Goal: Transaction & Acquisition: Purchase product/service

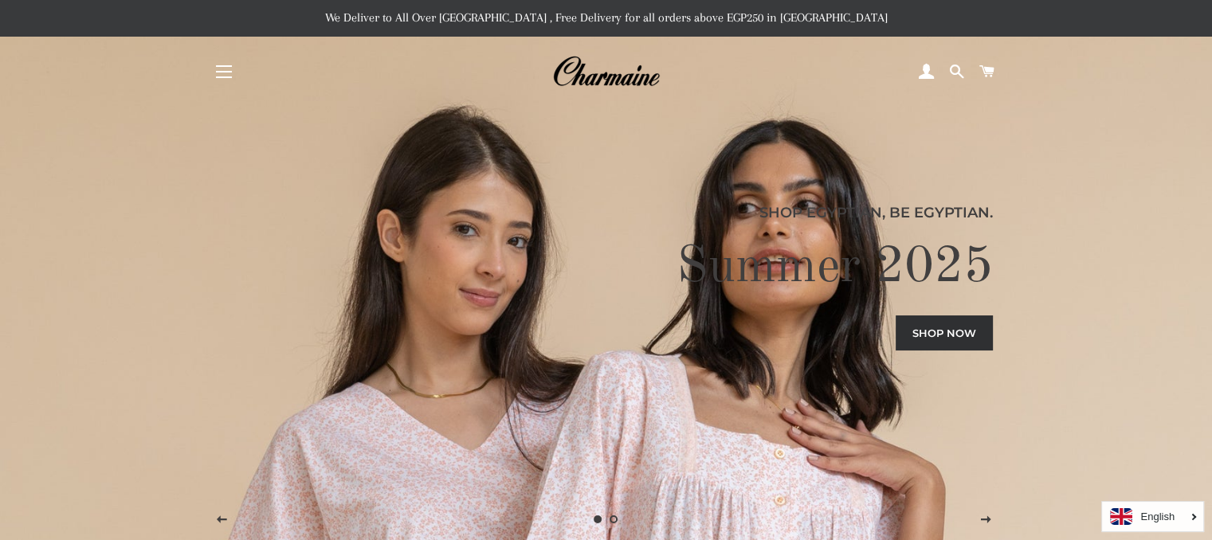
click at [227, 73] on button "Site navigation" at bounding box center [224, 72] width 40 height 40
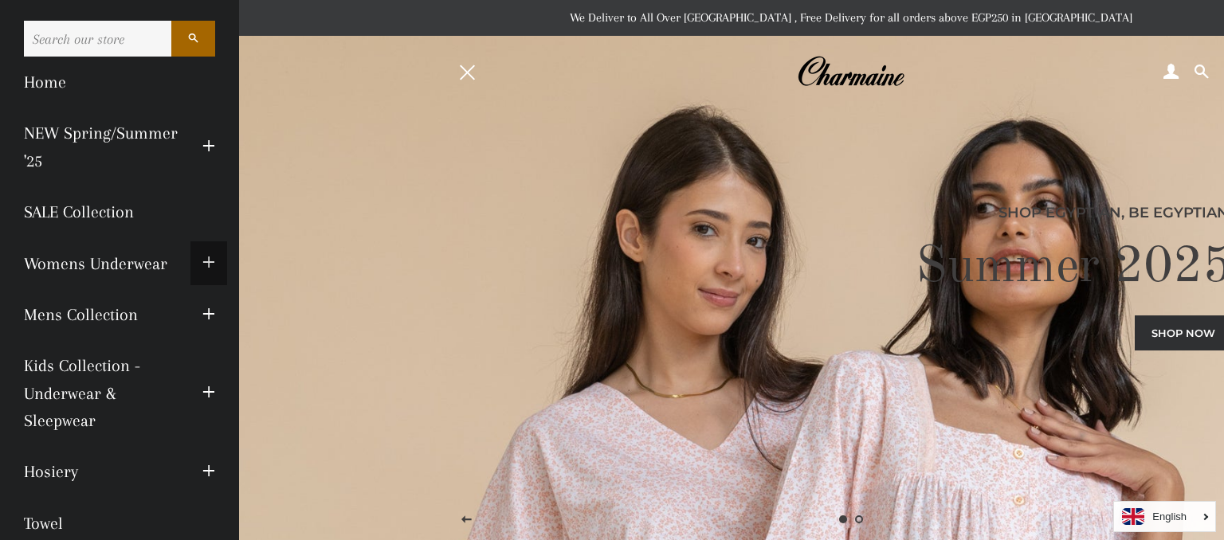
click at [202, 262] on span "button" at bounding box center [208, 263] width 13 height 20
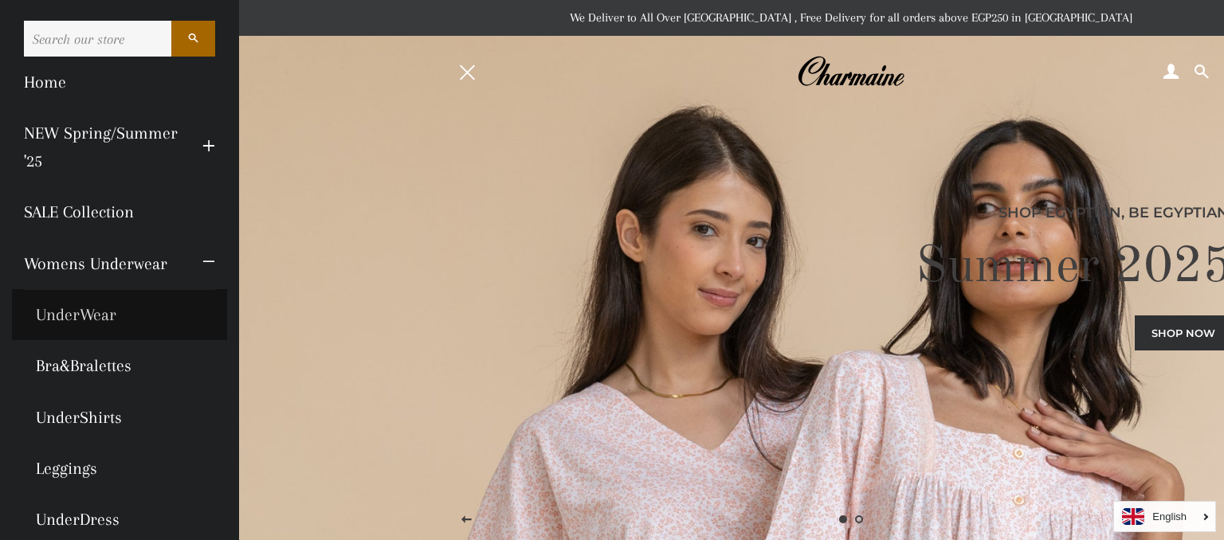
click at [85, 319] on link "UnderWear" at bounding box center [119, 314] width 215 height 51
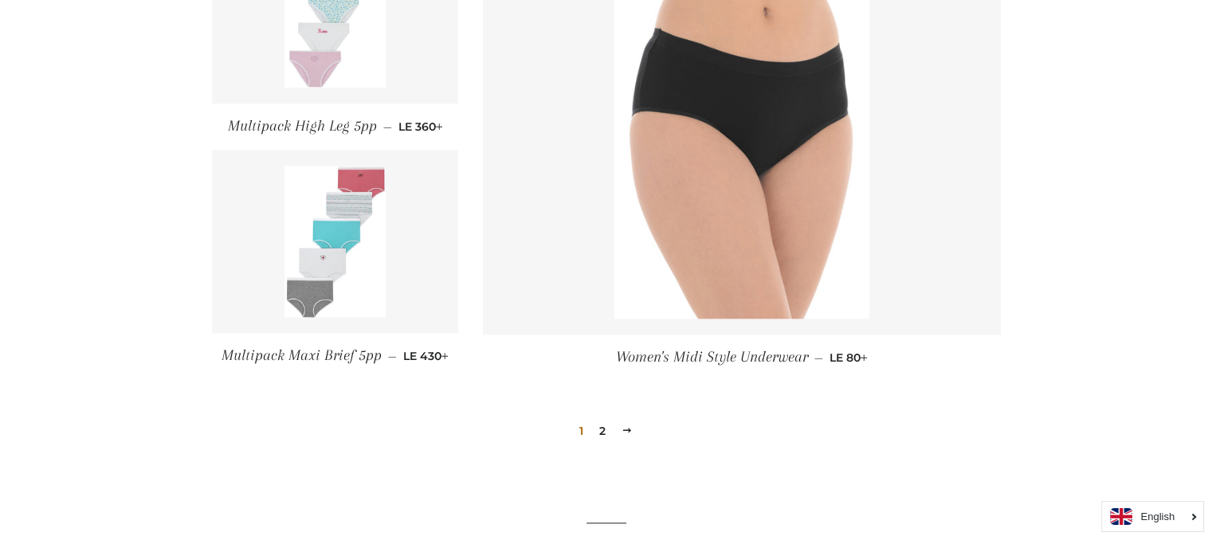
scroll to position [1833, 0]
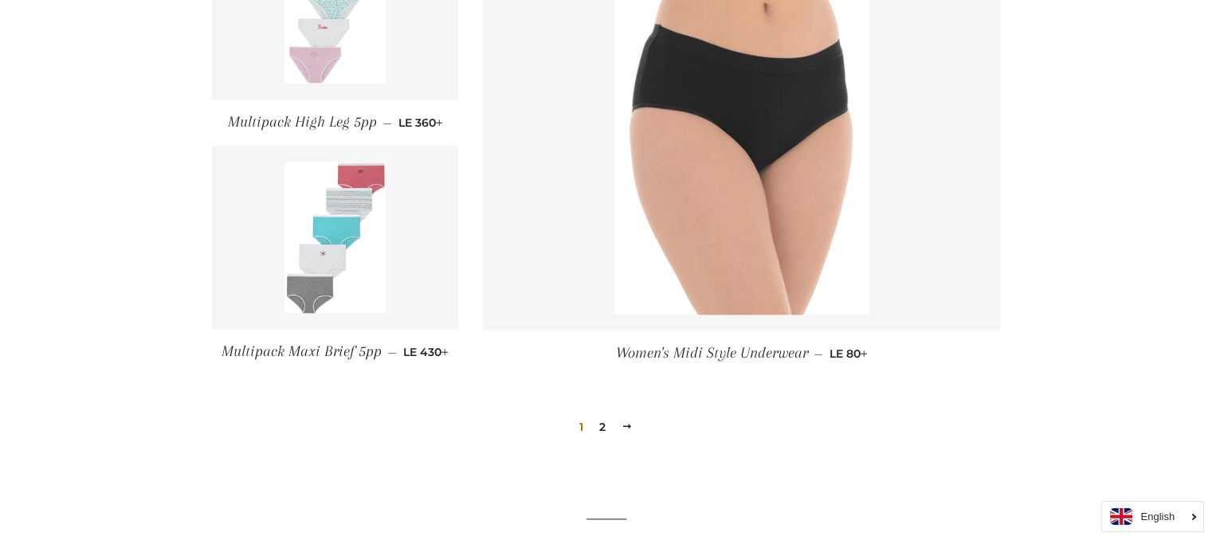
click at [604, 422] on link "2" at bounding box center [602, 427] width 19 height 24
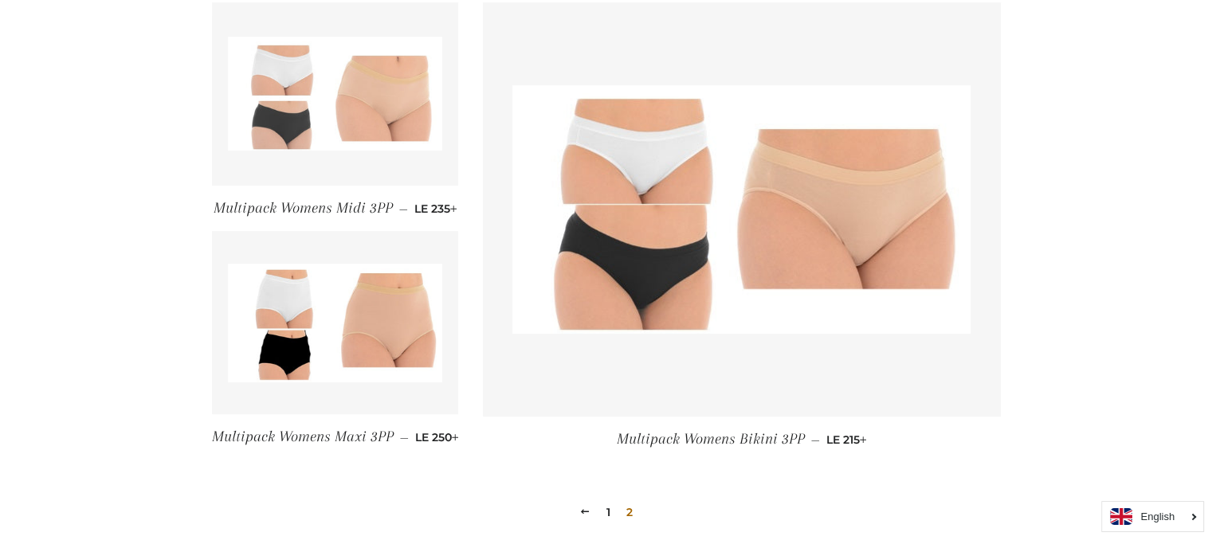
scroll to position [797, 0]
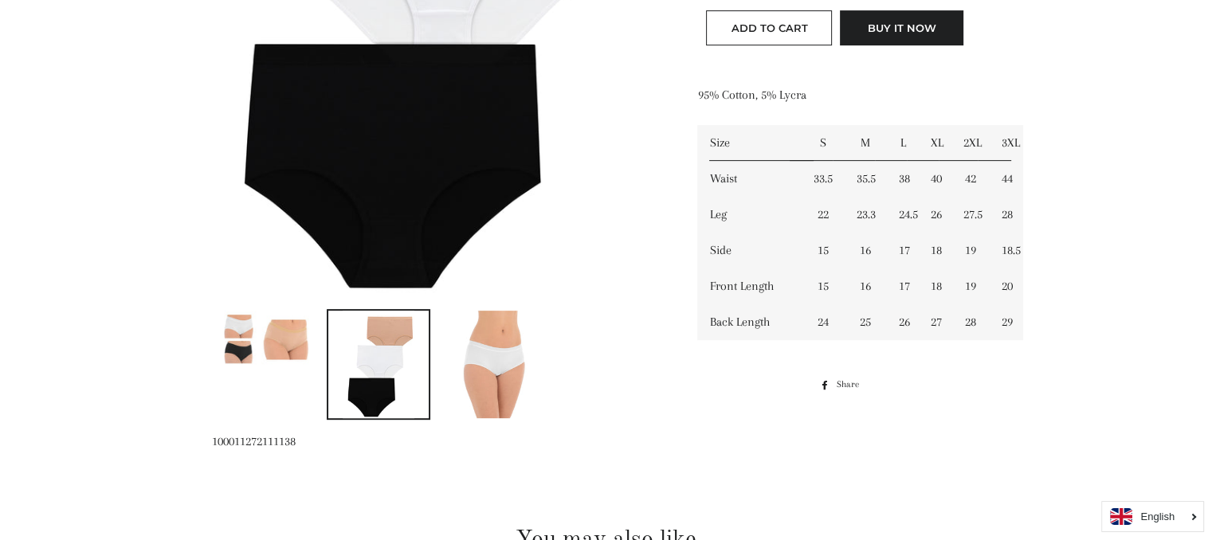
scroll to position [637, 0]
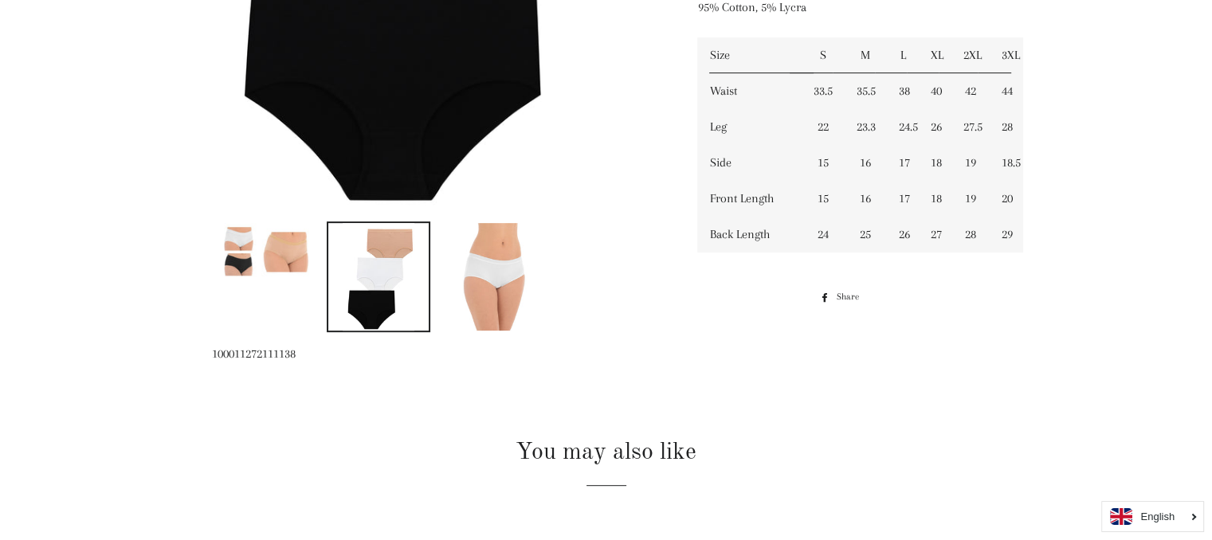
click at [520, 268] on img at bounding box center [494, 277] width 72 height 108
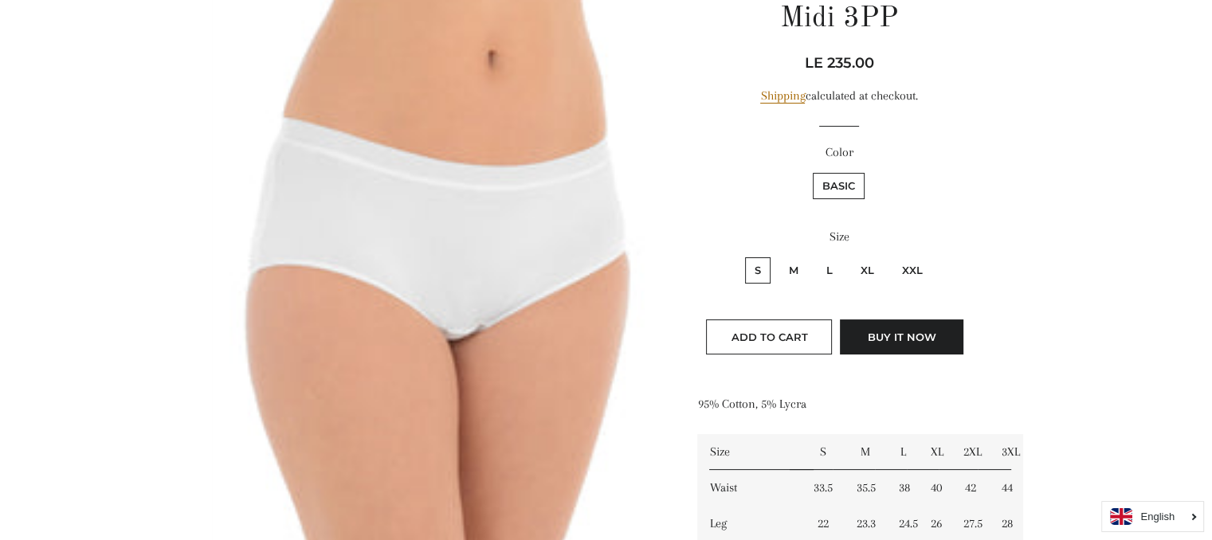
scroll to position [239, 0]
click at [829, 275] on label "L" at bounding box center [829, 272] width 25 height 26
click at [815, 257] on input "L" at bounding box center [814, 257] width 1 height 1
radio input "true"
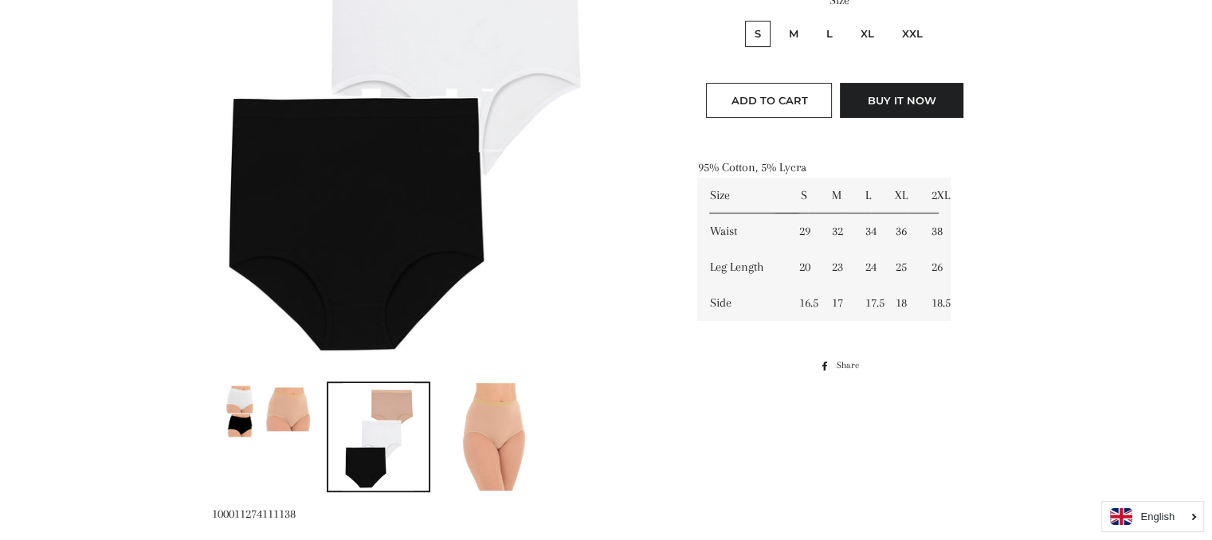
scroll to position [558, 0]
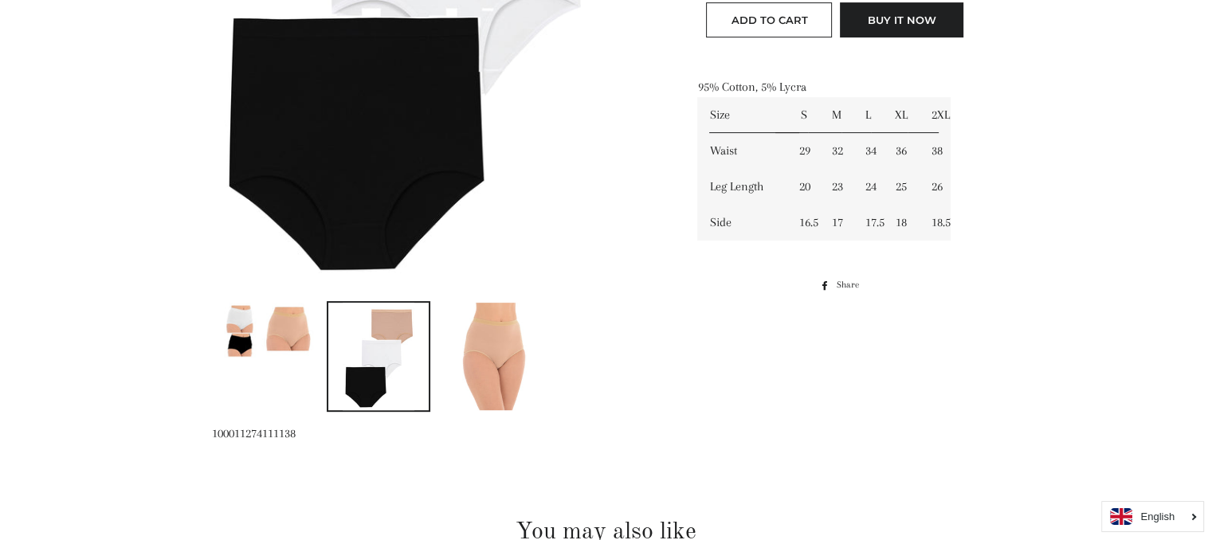
click at [465, 359] on img at bounding box center [494, 357] width 72 height 108
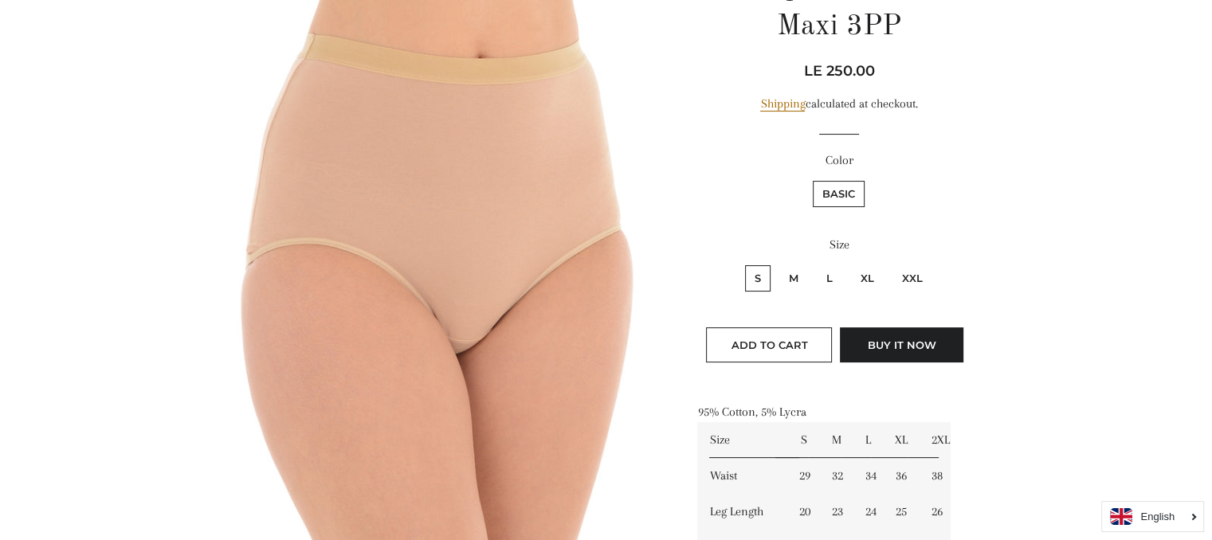
scroll to position [239, 0]
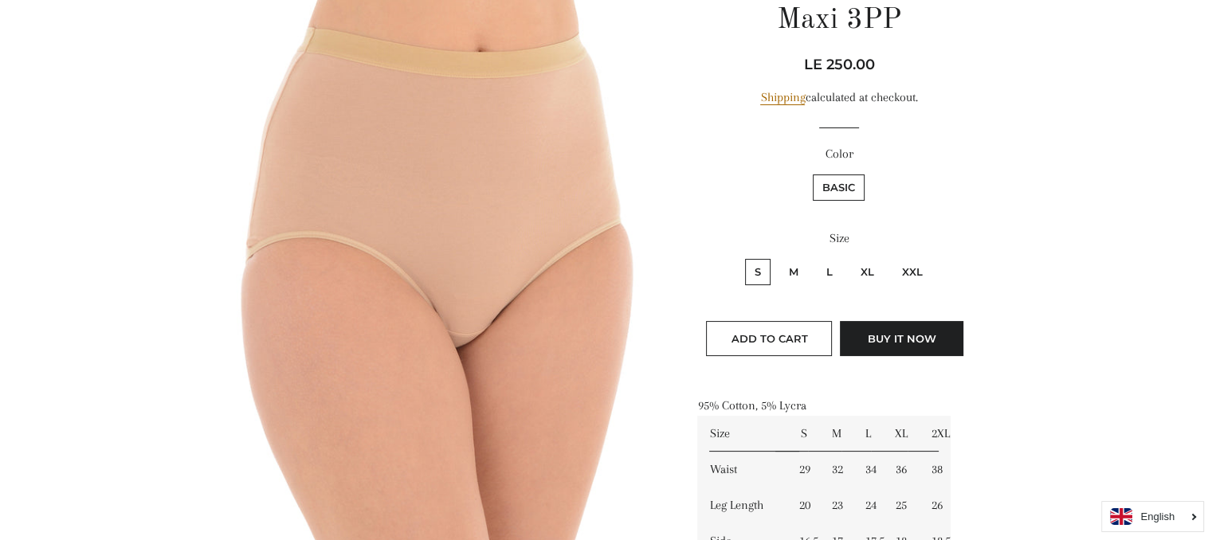
click at [836, 269] on label "L" at bounding box center [829, 272] width 25 height 26
click at [815, 257] on input "L" at bounding box center [814, 257] width 1 height 1
radio input "true"
